Goal: Task Accomplishment & Management: Manage account settings

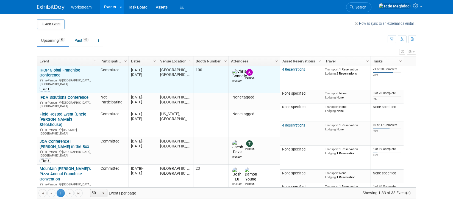
click at [53, 73] on link "IHOP Global Franchise Conference" at bounding box center [60, 73] width 41 height 10
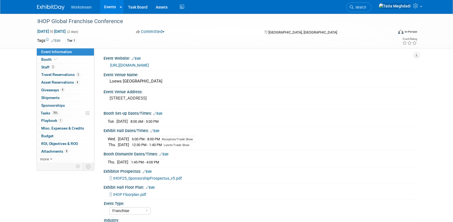
select select "Franchise"
select select "Restaurant"
select select "No"
select select "[PERSON_NAME]"
click at [45, 113] on span "Tasks 70%" at bounding box center [50, 113] width 18 height 4
